Goal: Information Seeking & Learning: Learn about a topic

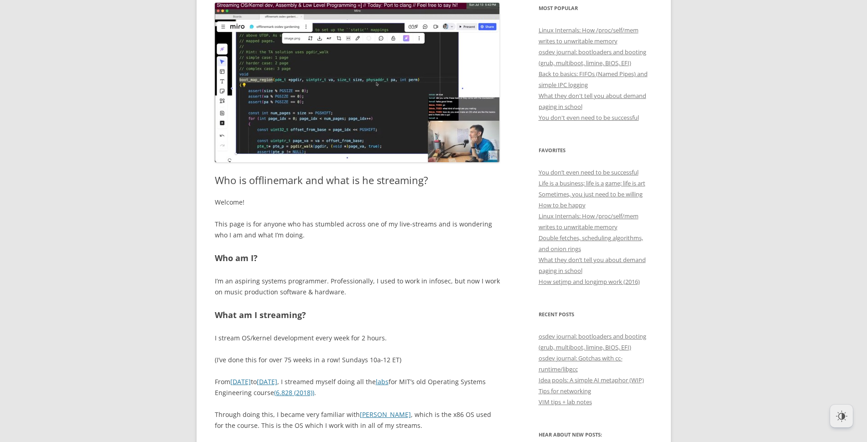
scroll to position [396, 0]
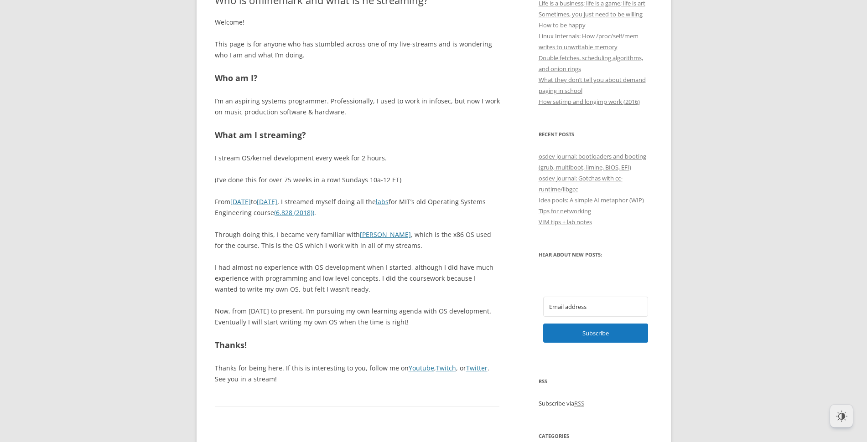
click at [246, 135] on h2 "What am I streaming?" at bounding box center [357, 135] width 285 height 13
drag, startPoint x: 246, startPoint y: 135, endPoint x: 280, endPoint y: 147, distance: 36.1
click at [280, 147] on div "Welcome! This page is for anyone who has stumbled across one of my live-streams…" at bounding box center [357, 201] width 285 height 368
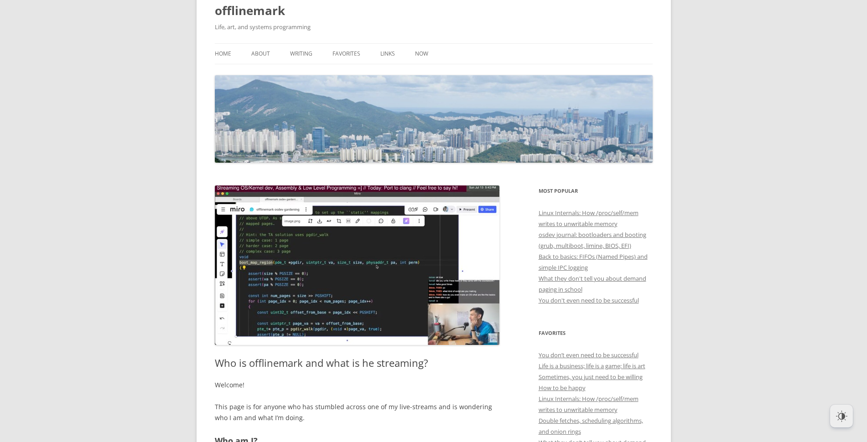
scroll to position [0, 0]
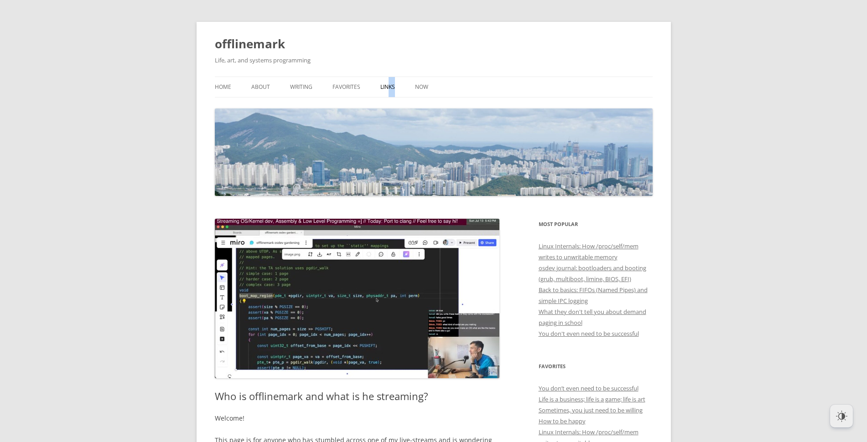
drag, startPoint x: 395, startPoint y: 90, endPoint x: 387, endPoint y: 88, distance: 8.5
click at [387, 88] on ul "Home About Writing Favorites Links Now" at bounding box center [434, 87] width 438 height 21
click at [387, 88] on link "Links" at bounding box center [387, 87] width 15 height 20
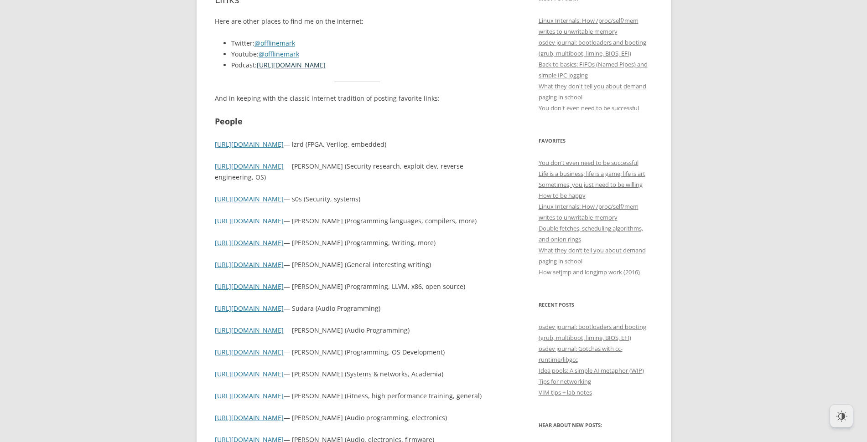
scroll to position [226, 0]
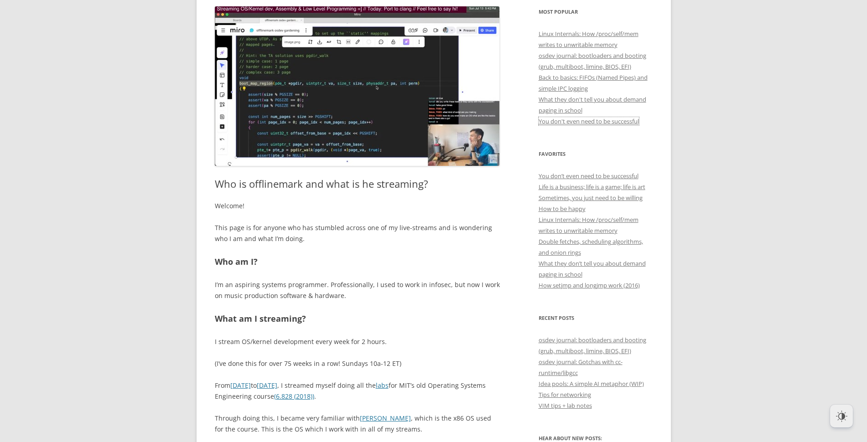
scroll to position [213, 0]
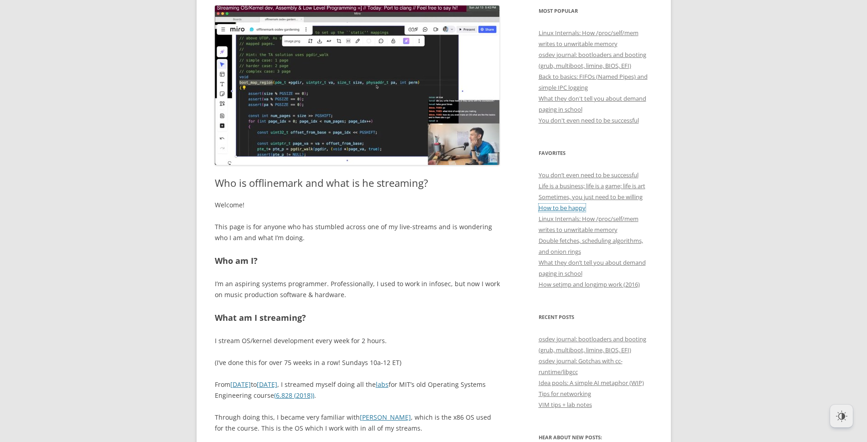
drag, startPoint x: 576, startPoint y: 198, endPoint x: 582, endPoint y: 204, distance: 8.4
click at [582, 204] on link "How to be happy" at bounding box center [562, 208] width 47 height 8
click at [583, 198] on link "Sometimes, you just need to be willing" at bounding box center [591, 197] width 104 height 8
click at [568, 205] on link "How to be happy" at bounding box center [562, 208] width 47 height 8
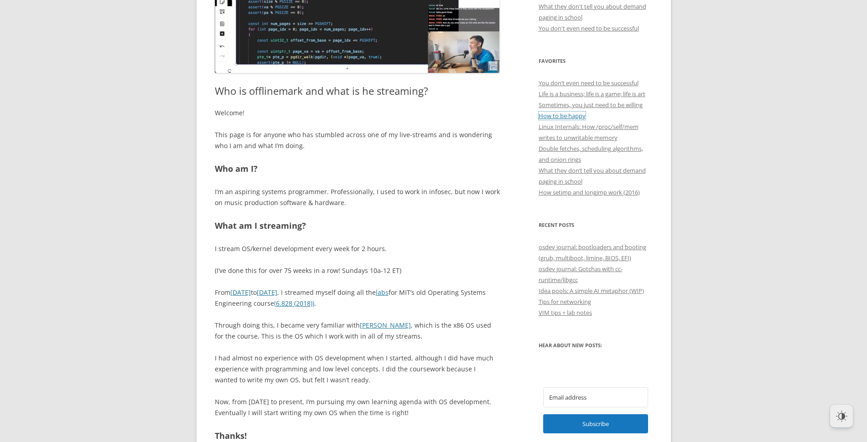
scroll to position [307, 0]
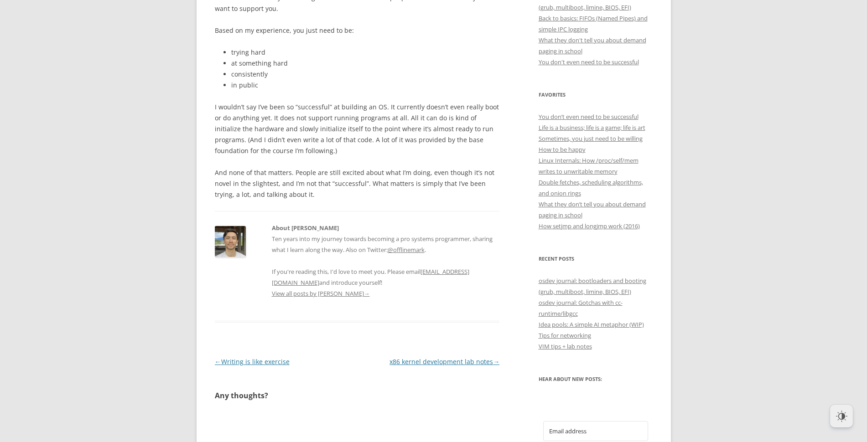
scroll to position [192, 0]
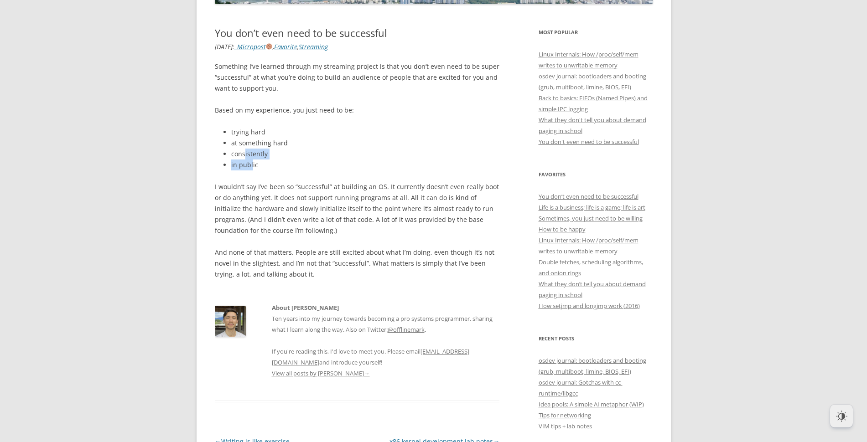
drag, startPoint x: 251, startPoint y: 166, endPoint x: 244, endPoint y: 155, distance: 13.3
click at [244, 155] on ul "trying hard at something hard consistently in public" at bounding box center [357, 149] width 285 height 44
click at [224, 111] on p "Based on my experience, you just need to be:" at bounding box center [357, 110] width 285 height 11
drag, startPoint x: 224, startPoint y: 111, endPoint x: 254, endPoint y: 114, distance: 30.2
click at [254, 114] on p "Based on my experience, you just need to be:" at bounding box center [357, 110] width 285 height 11
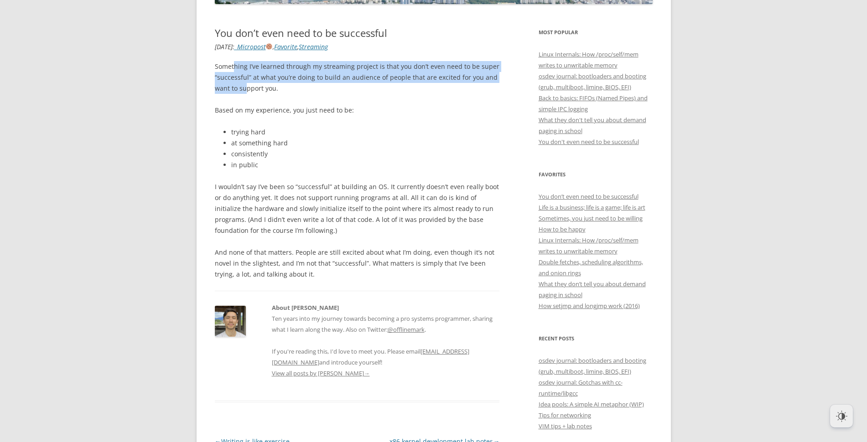
drag, startPoint x: 234, startPoint y: 70, endPoint x: 244, endPoint y: 83, distance: 17.2
click at [244, 83] on p "Something I’ve learned through my streaming project is that you don’t even need…" at bounding box center [357, 77] width 285 height 33
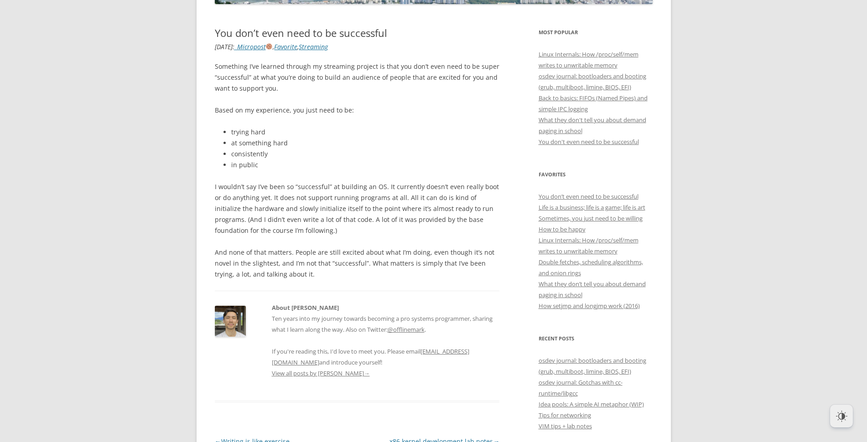
click at [275, 86] on p "Something I’ve learned through my streaming project is that you don’t even need…" at bounding box center [357, 77] width 285 height 33
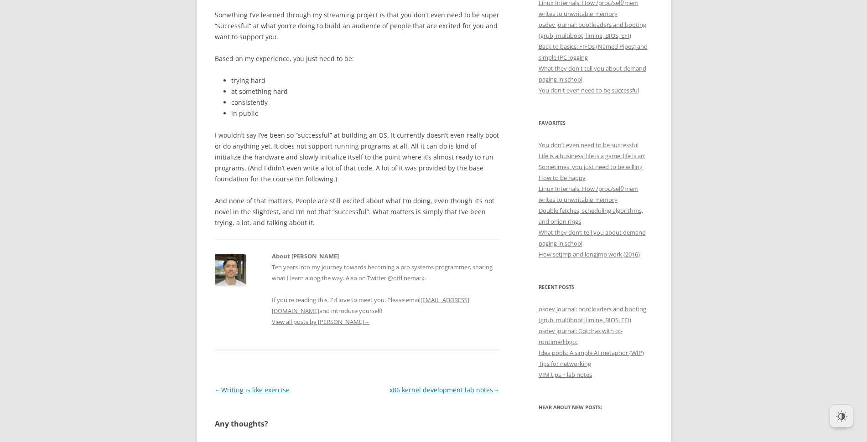
scroll to position [244, 0]
click at [233, 134] on p "I wouldn’t say I’ve been so “successful” at building an OS. It currently doesn’…" at bounding box center [357, 157] width 285 height 55
drag, startPoint x: 233, startPoint y: 134, endPoint x: 373, endPoint y: 130, distance: 140.1
click at [373, 130] on p "I wouldn’t say I’ve been so “successful” at building an OS. It currently doesn’…" at bounding box center [357, 157] width 285 height 55
click at [300, 161] on p "I wouldn’t say I’ve been so “successful” at building an OS. It currently doesn’…" at bounding box center [357, 157] width 285 height 55
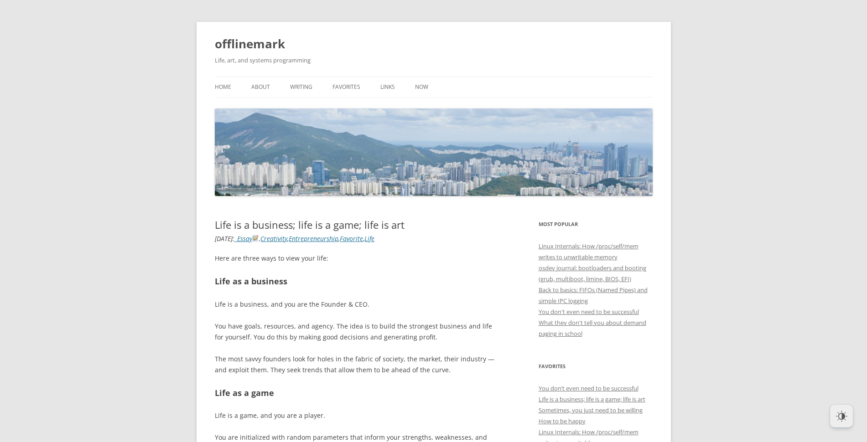
scroll to position [34, 0]
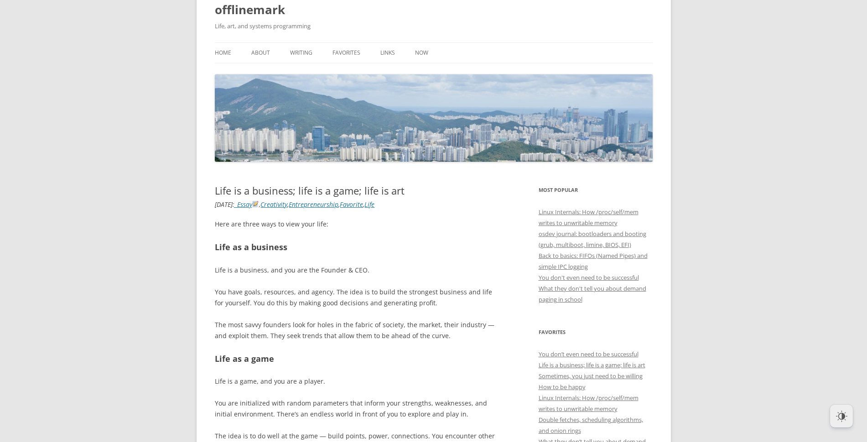
click at [311, 194] on h1 "Life is a business; life is a game; life is art" at bounding box center [357, 191] width 285 height 12
drag, startPoint x: 311, startPoint y: 194, endPoint x: 349, endPoint y: 189, distance: 38.6
click at [349, 189] on h1 "Life is a business; life is a game; life is art" at bounding box center [357, 191] width 285 height 12
drag, startPoint x: 376, startPoint y: 187, endPoint x: 406, endPoint y: 186, distance: 29.7
click at [406, 186] on h1 "Life is a business; life is a game; life is art" at bounding box center [357, 191] width 285 height 12
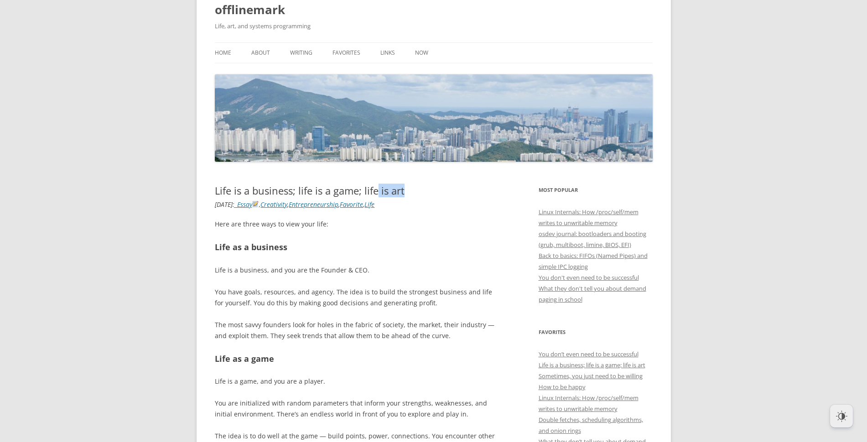
click at [444, 185] on h1 "Life is a business; life is a game; life is art" at bounding box center [357, 191] width 285 height 12
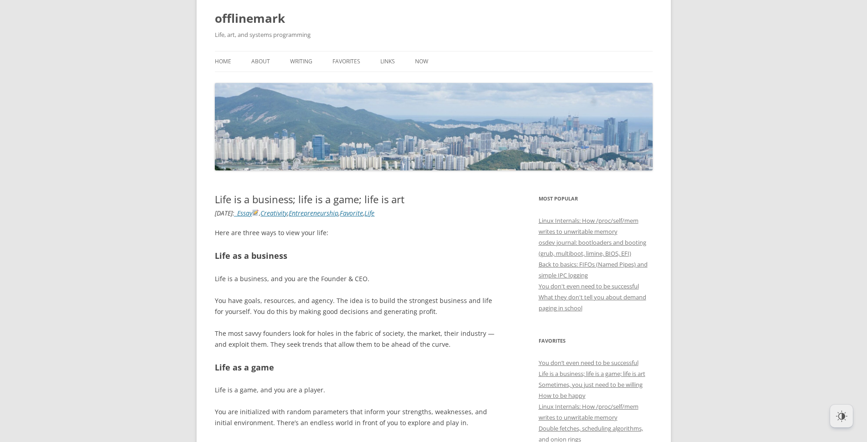
scroll to position [85, 0]
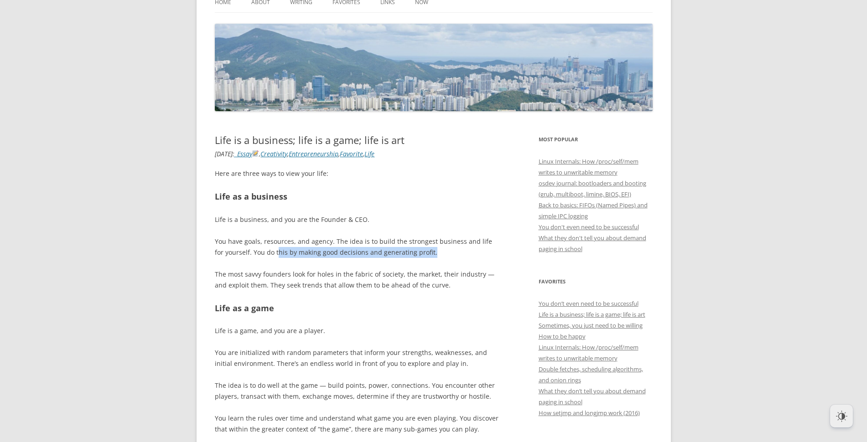
drag, startPoint x: 421, startPoint y: 257, endPoint x: 264, endPoint y: 257, distance: 156.9
click at [264, 257] on p "You have goals, resources, and agency. The idea is to build the strongest busin…" at bounding box center [357, 247] width 285 height 22
click at [230, 258] on div "Here are three ways to view your life: Life as a business Life is a business, a…" at bounding box center [357, 384] width 285 height 433
click at [221, 276] on p "The most savvy founders look for holes in the fabric of society, the market, th…" at bounding box center [357, 280] width 285 height 22
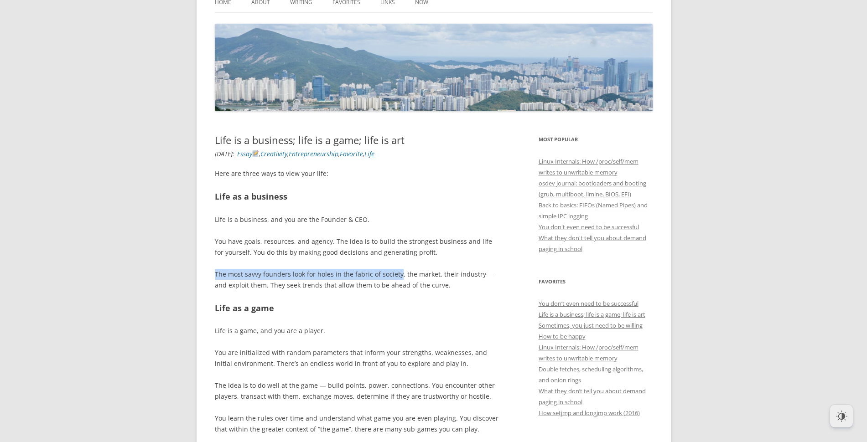
drag, startPoint x: 221, startPoint y: 276, endPoint x: 388, endPoint y: 269, distance: 167.6
click at [388, 269] on p "The most savvy founders look for holes in the fabric of society, the market, th…" at bounding box center [357, 280] width 285 height 22
click at [382, 257] on div at bounding box center [382, 257] width 0 height 0
click at [472, 281] on p "The most savvy founders look for holes in the fabric of society, the market, th…" at bounding box center [357, 280] width 285 height 22
click at [473, 277] on p "The most savvy founders look for holes in the fabric of society, the market, th…" at bounding box center [357, 280] width 285 height 22
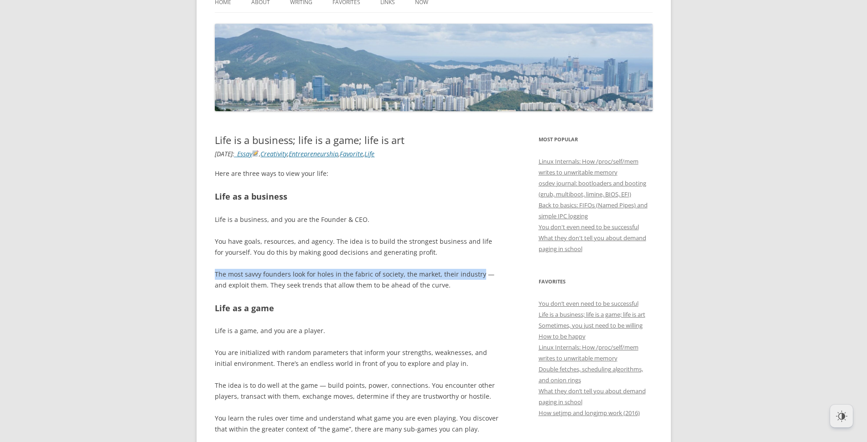
drag, startPoint x: 472, startPoint y: 277, endPoint x: 216, endPoint y: 274, distance: 255.9
click at [216, 274] on p "The most savvy founders look for holes in the fabric of society, the market, th…" at bounding box center [357, 280] width 285 height 22
click at [210, 257] on div at bounding box center [210, 257] width 0 height 0
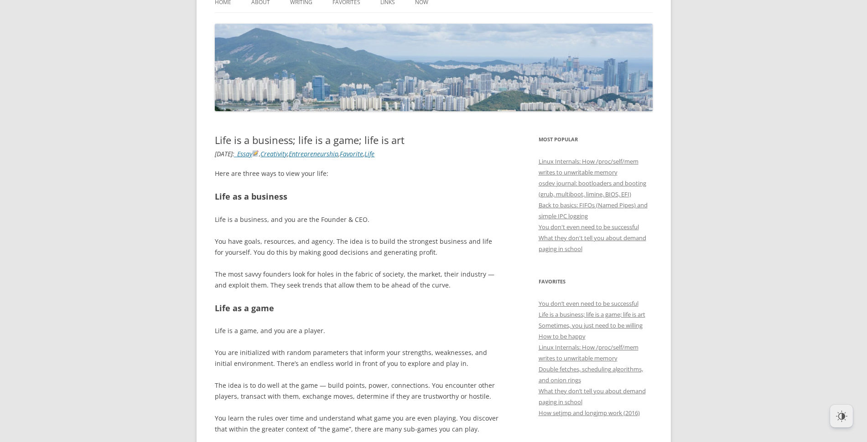
click at [359, 304] on h2 "Life as a game" at bounding box center [357, 308] width 285 height 13
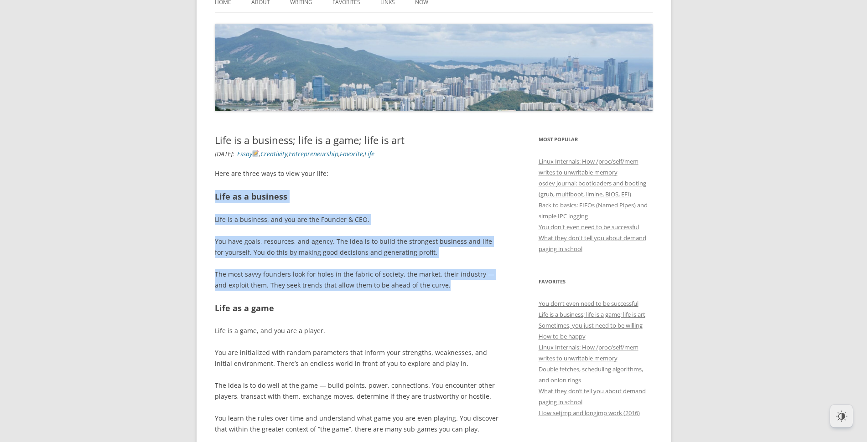
drag, startPoint x: 443, startPoint y: 286, endPoint x: 211, endPoint y: 187, distance: 252.6
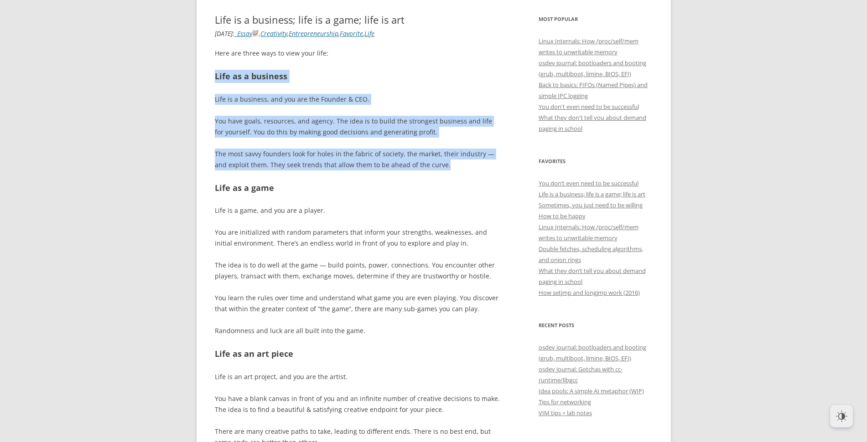
scroll to position [205, 0]
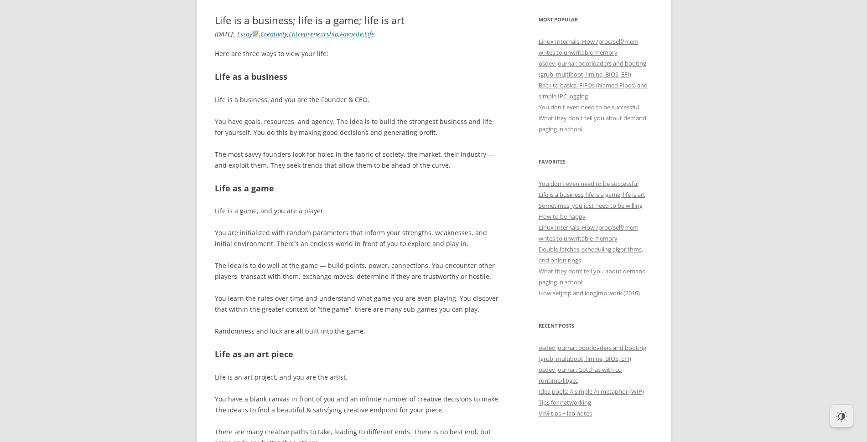
click at [243, 181] on div "Here are three ways to view your life: Life as a business Life is a business, a…" at bounding box center [357, 264] width 285 height 433
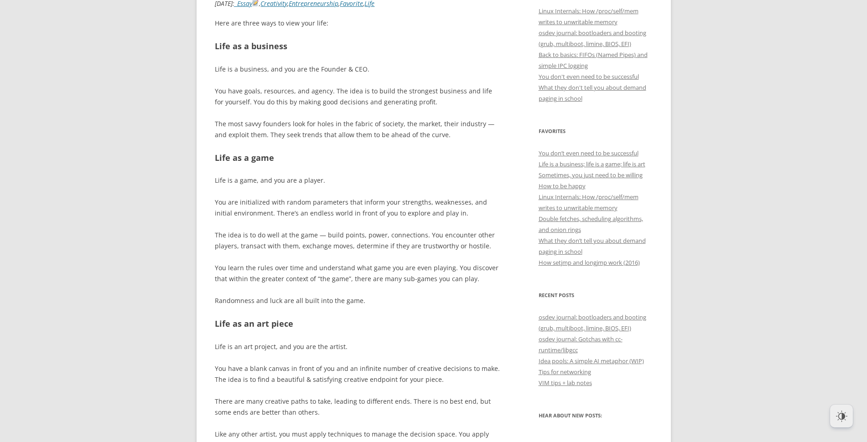
scroll to position [235, 0]
click at [228, 208] on p "You are initialized with random parameters that inform your strengths, weakness…" at bounding box center [357, 209] width 285 height 22
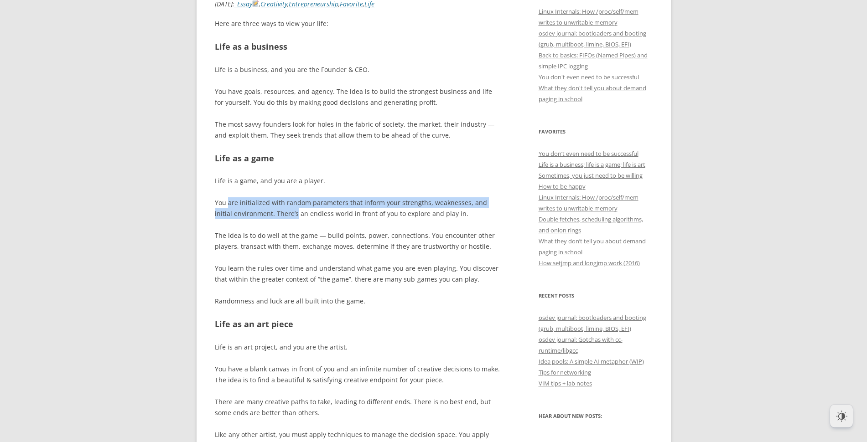
drag, startPoint x: 228, startPoint y: 208, endPoint x: 269, endPoint y: 212, distance: 41.3
click at [269, 212] on p "You are initialized with random parameters that inform your strengths, weakness…" at bounding box center [357, 209] width 285 height 22
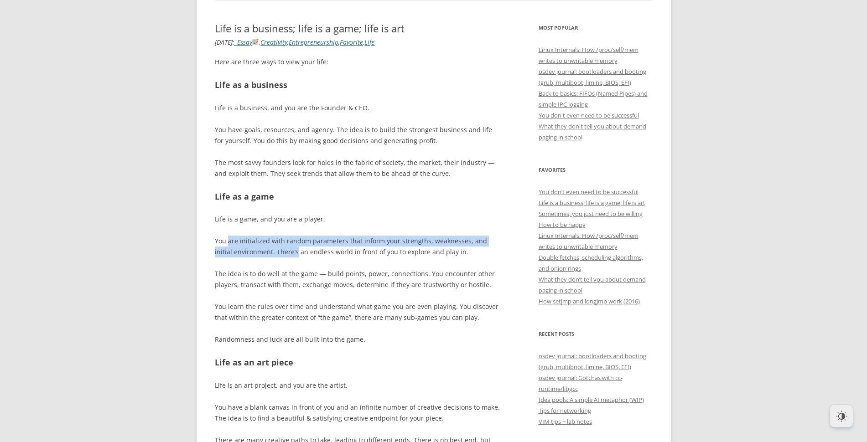
scroll to position [194, 0]
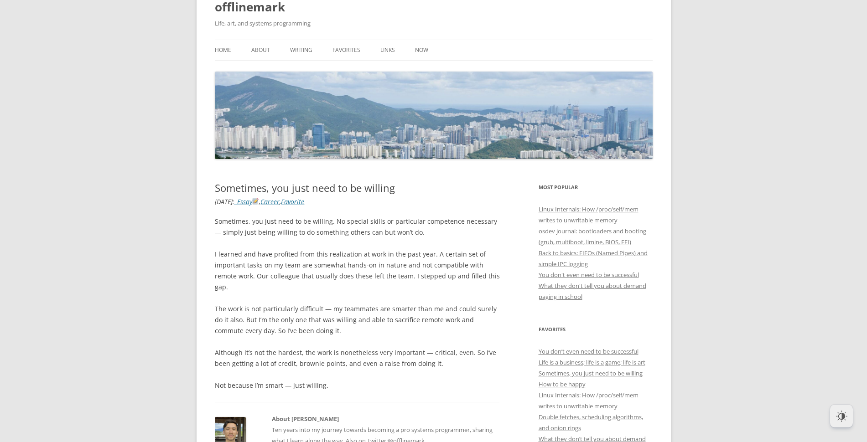
scroll to position [44, 0]
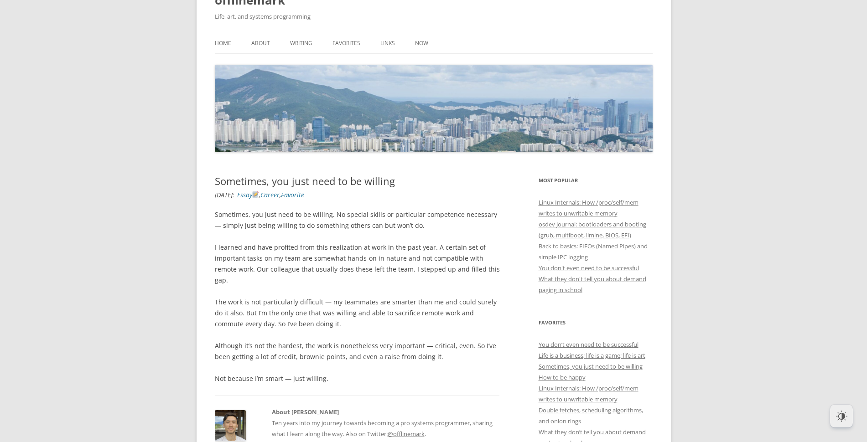
click at [224, 215] on p "Sometimes, you just need to be willing. No special skills or particular compete…" at bounding box center [357, 220] width 285 height 22
drag, startPoint x: 224, startPoint y: 215, endPoint x: 322, endPoint y: 218, distance: 99.0
click at [322, 218] on p "Sometimes, you just need to be willing. No special skills or particular compete…" at bounding box center [357, 220] width 285 height 22
click at [317, 219] on div at bounding box center [317, 219] width 0 height 0
click at [399, 224] on p "Sometimes, you just need to be willing. No special skills or particular compete…" at bounding box center [357, 220] width 285 height 22
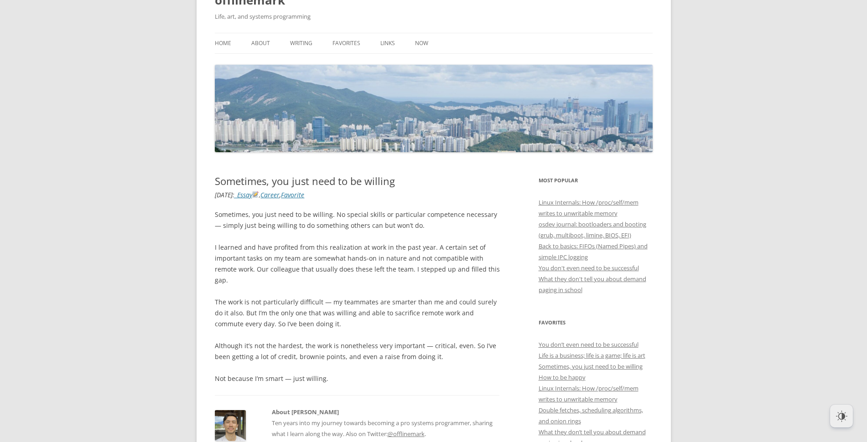
click at [220, 250] on p "I learned and have profited from this realization at work in the past year. A c…" at bounding box center [357, 264] width 285 height 44
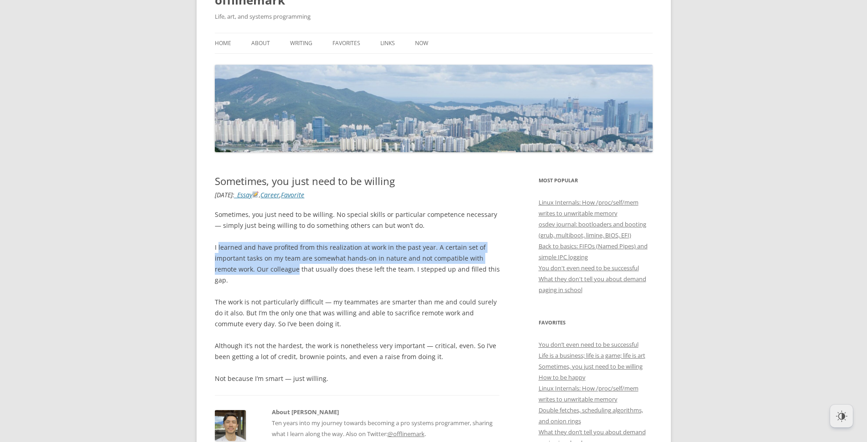
drag, startPoint x: 220, startPoint y: 250, endPoint x: 265, endPoint y: 267, distance: 48.4
click at [265, 267] on p "I learned and have profited from this realization at work in the past year. A c…" at bounding box center [357, 264] width 285 height 44
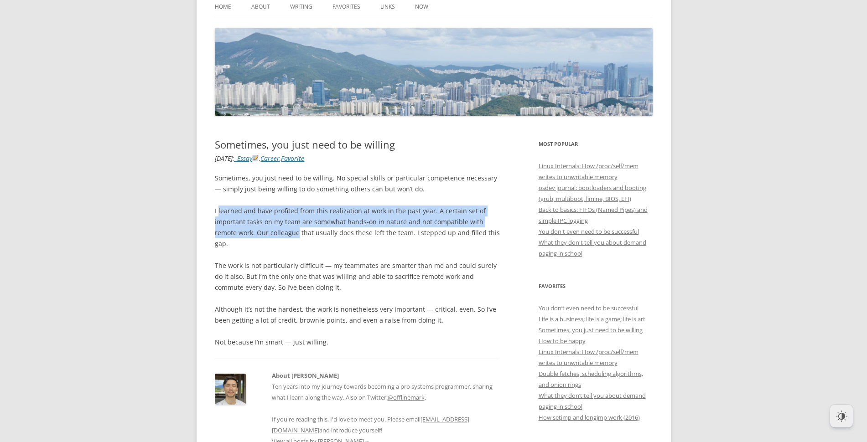
scroll to position [102, 0]
